Goal: Transaction & Acquisition: Book appointment/travel/reservation

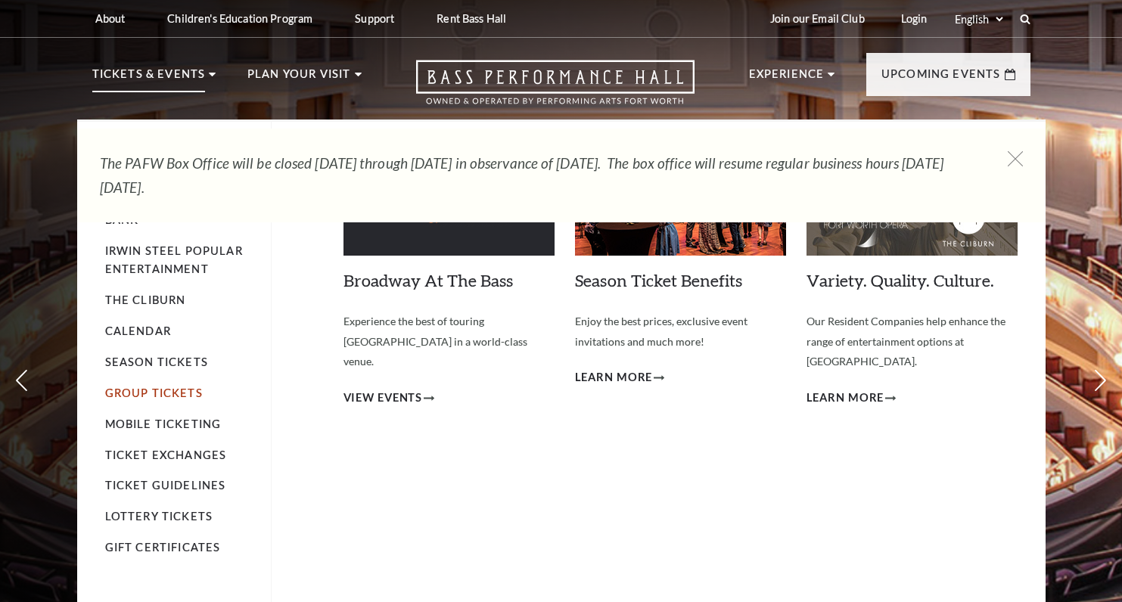
click at [134, 396] on link "Group Tickets" at bounding box center [154, 393] width 98 height 13
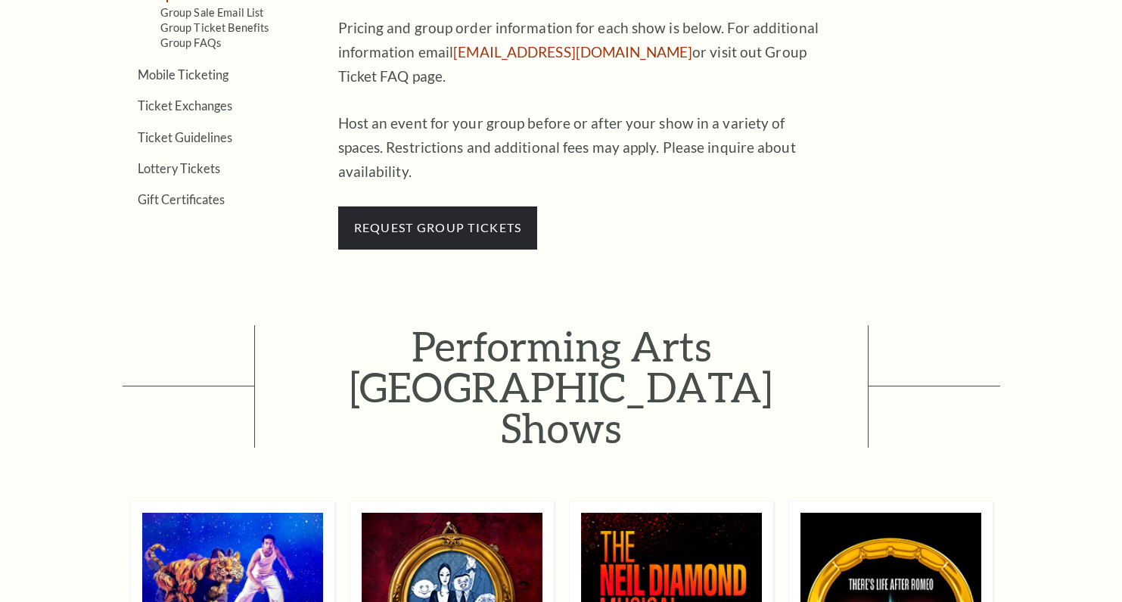
scroll to position [656, 0]
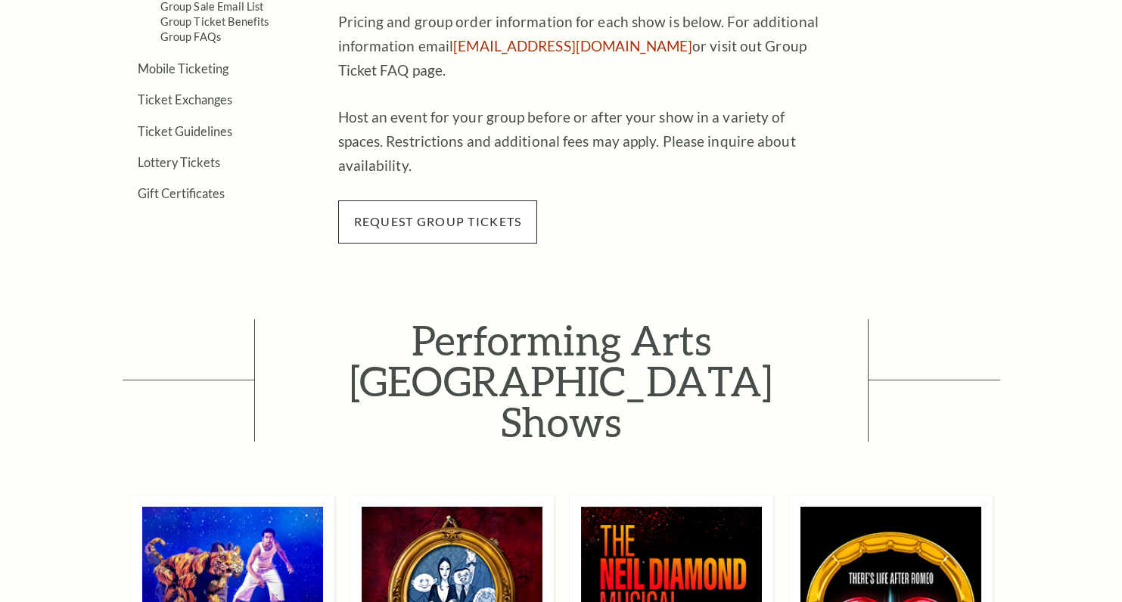
click at [449, 200] on span "request group tickets" at bounding box center [438, 221] width 200 height 42
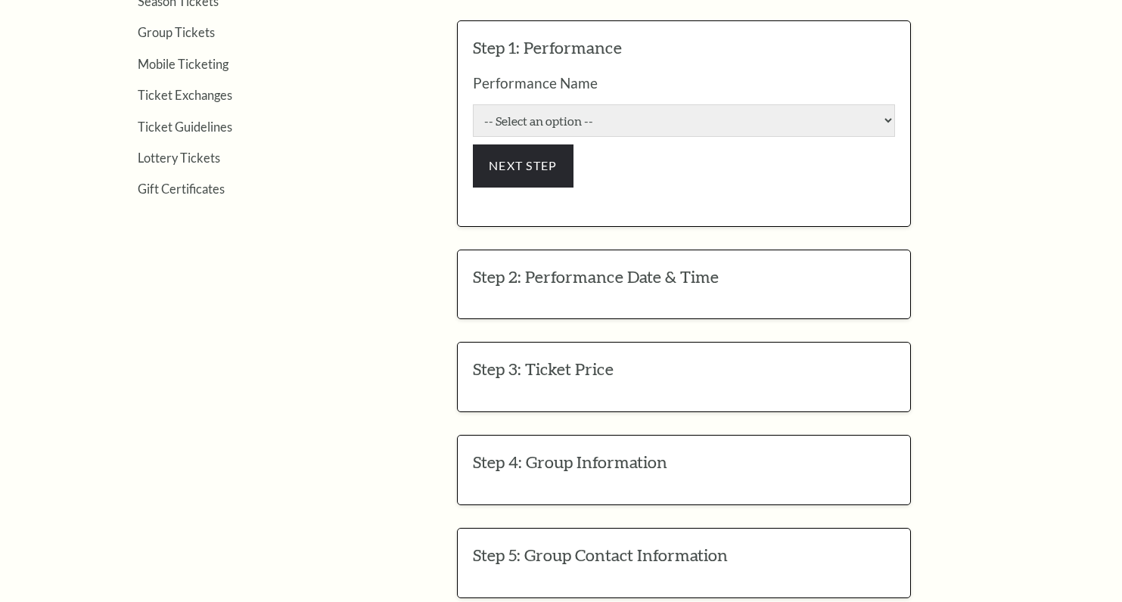
scroll to position [615, 0]
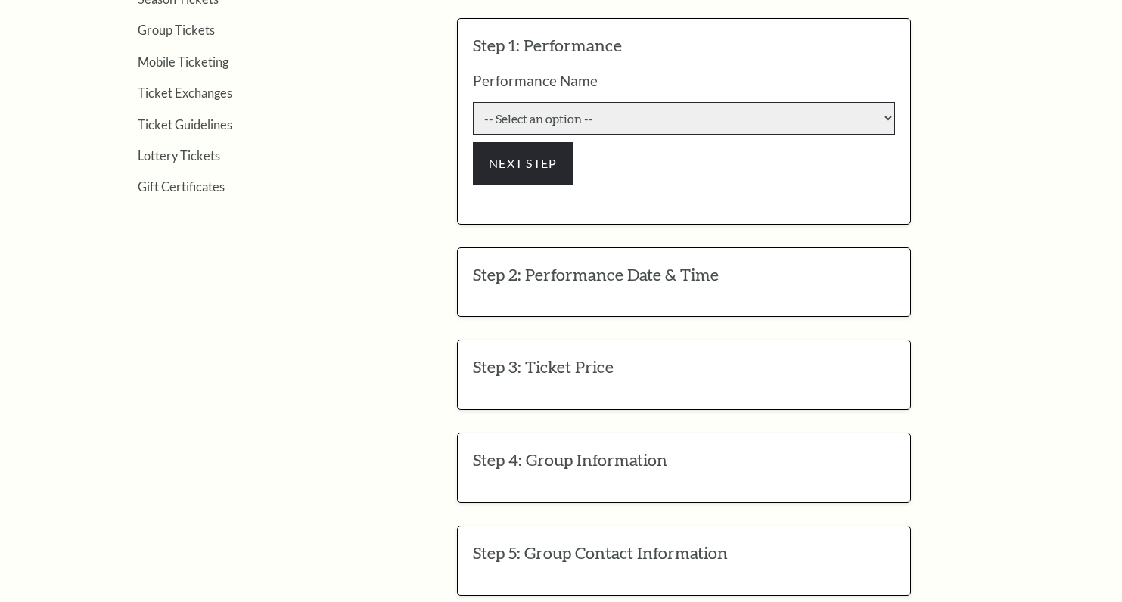
select select "6187"
click at [735, 263] on h3 "Step 2: Performance Date & Time" at bounding box center [684, 274] width 422 height 23
click at [680, 263] on h3 "Step 2: Performance Date & Time" at bounding box center [684, 274] width 422 height 23
click at [523, 250] on div "Step 2: Performance Date & Time EDIT Performance Date & Time -- Select an optio…" at bounding box center [684, 282] width 454 height 70
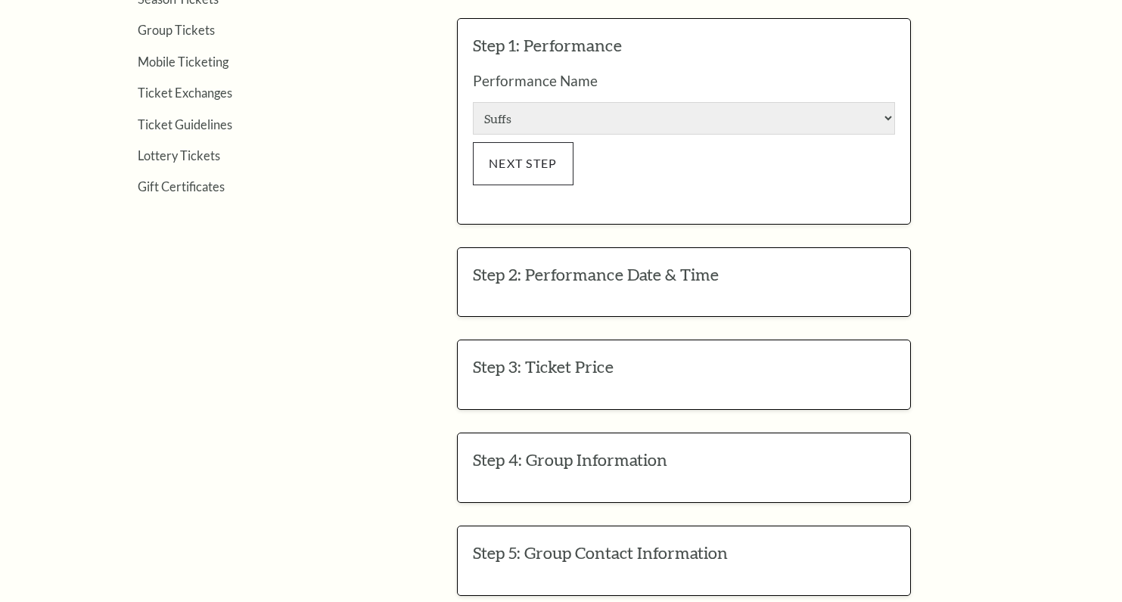
click at [527, 142] on button "NEXT STEP" at bounding box center [523, 163] width 101 height 42
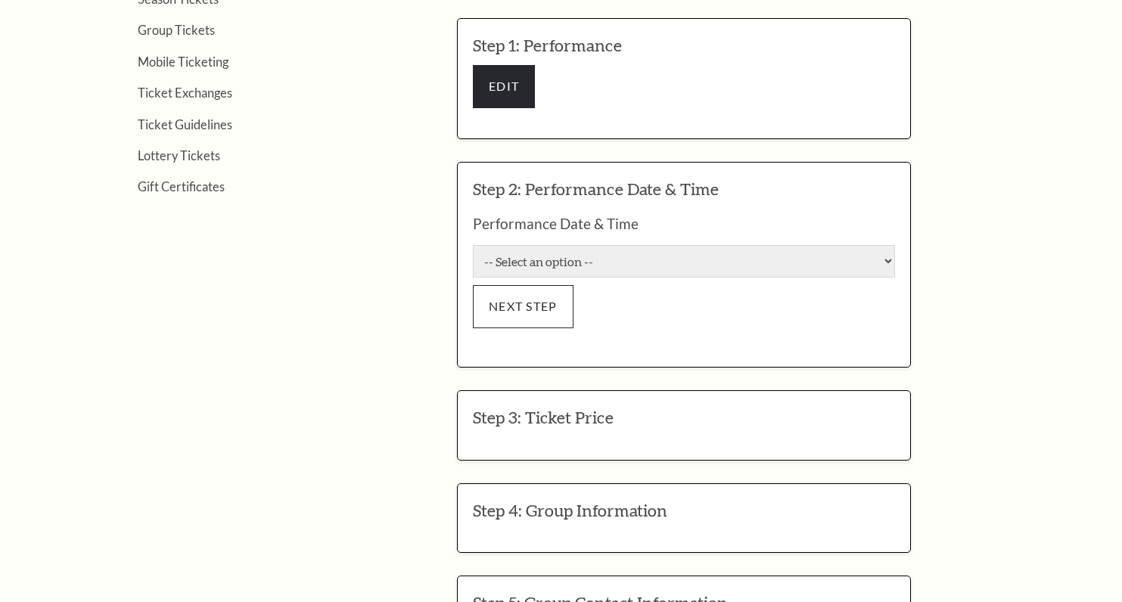
click at [542, 285] on button "NEXT STEP" at bounding box center [523, 306] width 101 height 42
click at [589, 406] on h3 "Step 3: Ticket Price" at bounding box center [684, 417] width 422 height 23
click at [547, 285] on button "NEXT STEP" at bounding box center [523, 306] width 101 height 42
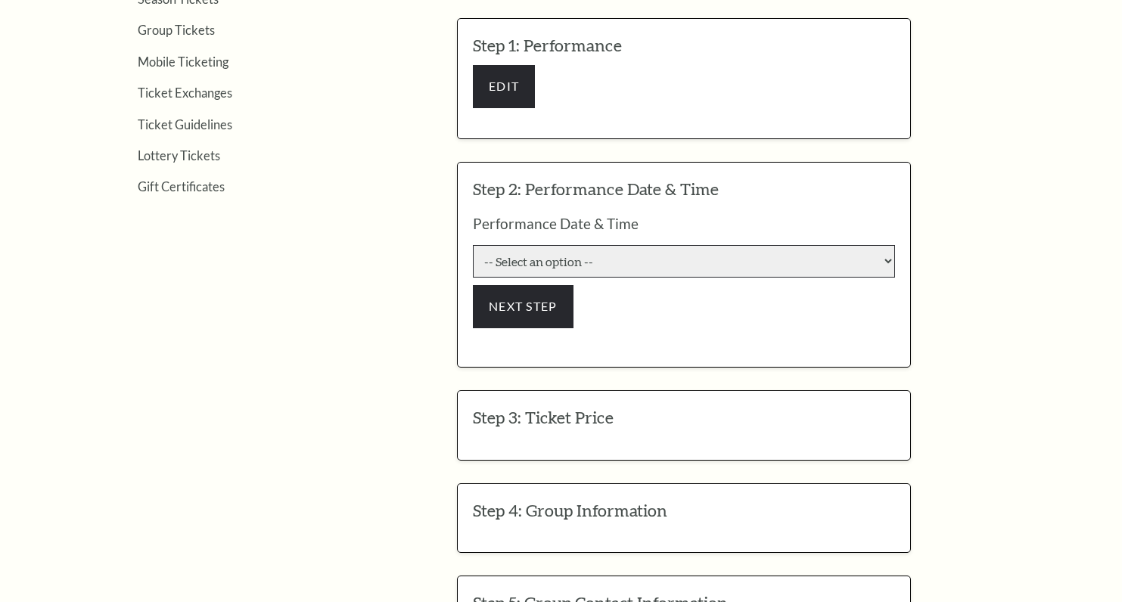
select select "6283"
click input "Premium $132.00" at bounding box center [0, 0] width 0 height 0
click at [554, 406] on h3 "Step 3: Ticket Price" at bounding box center [684, 417] width 422 height 23
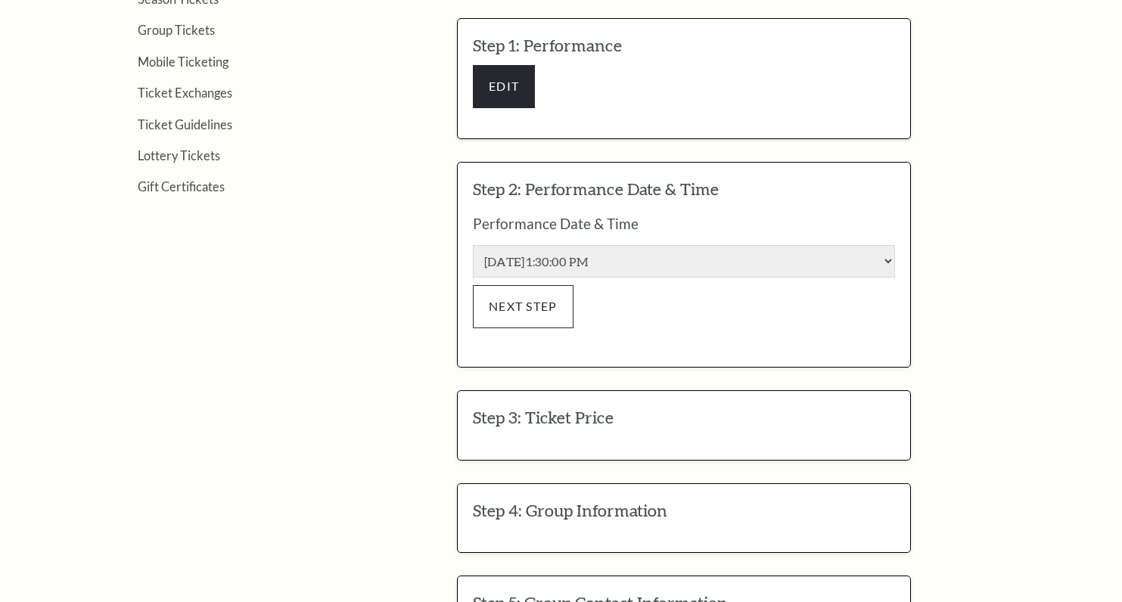
click at [536, 285] on button "NEXT STEP" at bounding box center [523, 306] width 101 height 42
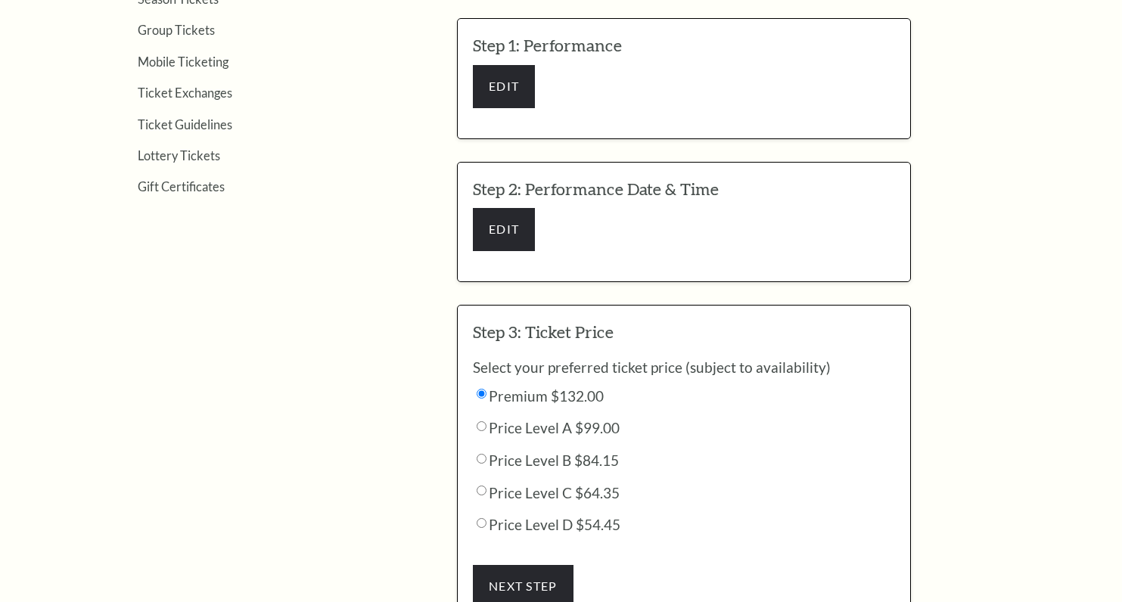
click at [477, 396] on input "Price Level A $99.00" at bounding box center [482, 394] width 10 height 10
radio input "true"
click at [532, 565] on button "NEXT STEP" at bounding box center [523, 586] width 101 height 42
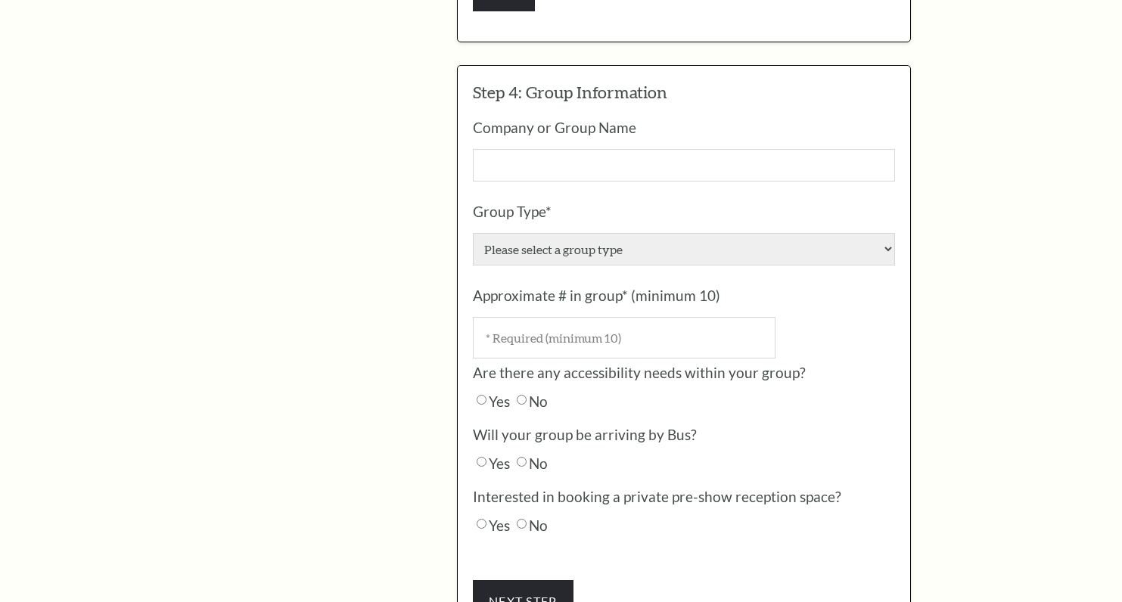
scroll to position [1002, 0]
